Goal: Obtain resource: Obtain resource

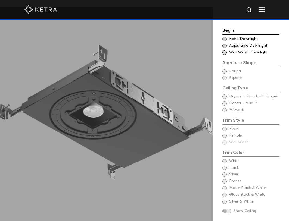
scroll to position [461, 0]
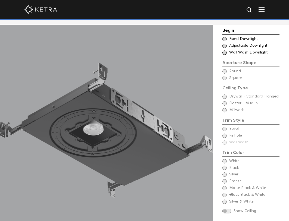
click at [224, 103] on div "Begin Choose Aperture Shape Fixed Downlight Choose Aperture Shape Adjustable Do…" at bounding box center [250, 121] width 57 height 188
click at [226, 39] on span at bounding box center [224, 39] width 4 height 4
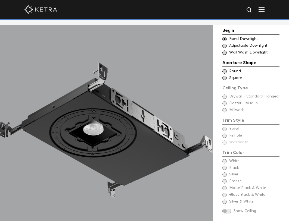
click at [224, 75] on div "Ceiling Type Square Drywall - Standard Flanged - Square Square" at bounding box center [250, 77] width 57 height 5
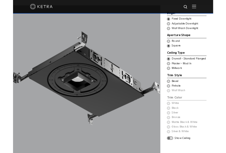
scroll to position [489, 0]
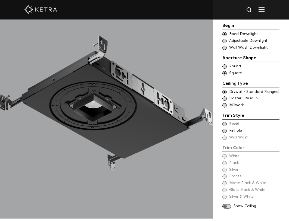
click at [226, 96] on span at bounding box center [224, 98] width 4 height 4
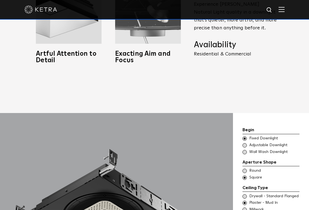
scroll to position [478, 0]
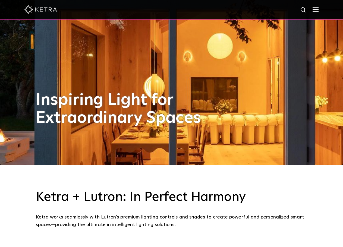
scroll to position [163, 0]
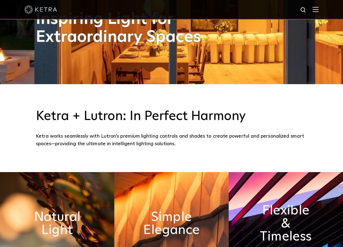
click at [324, 4] on div at bounding box center [171, 10] width 343 height 20
click at [318, 9] on img at bounding box center [315, 9] width 6 height 5
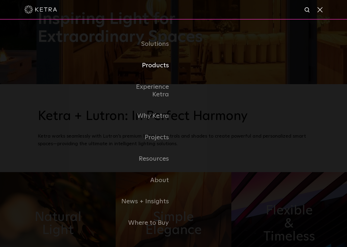
click at [150, 72] on link "Products" at bounding box center [146, 65] width 56 height 21
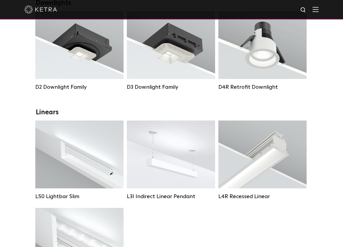
scroll to position [27, 0]
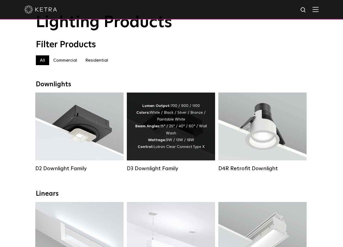
click at [156, 113] on div "Lumen Output: 700 / 900 / 1100 Colors: White / Black / Silver / Bronze / Painta…" at bounding box center [171, 127] width 72 height 48
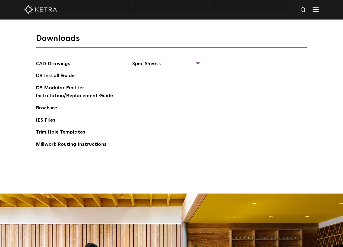
scroll to position [869, 0]
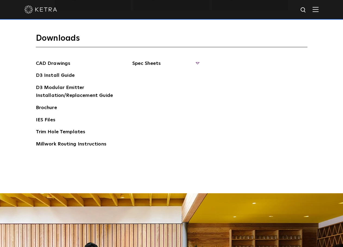
click at [148, 62] on span "Spec Sheets" at bounding box center [165, 66] width 66 height 12
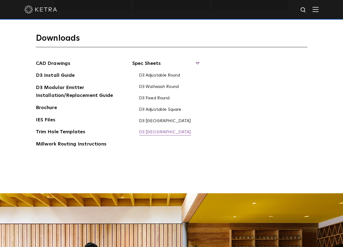
click at [160, 133] on link "D3 [GEOGRAPHIC_DATA]" at bounding box center [165, 132] width 52 height 6
